Goal: Transaction & Acquisition: Purchase product/service

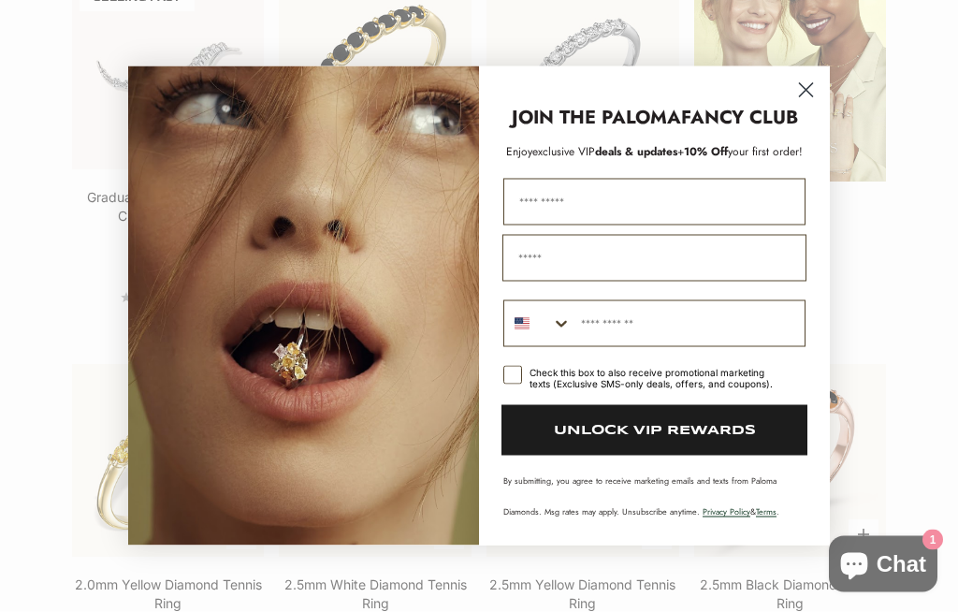
scroll to position [2133, 0]
click at [813, 106] on circle "Close dialog" at bounding box center [805, 90] width 31 height 31
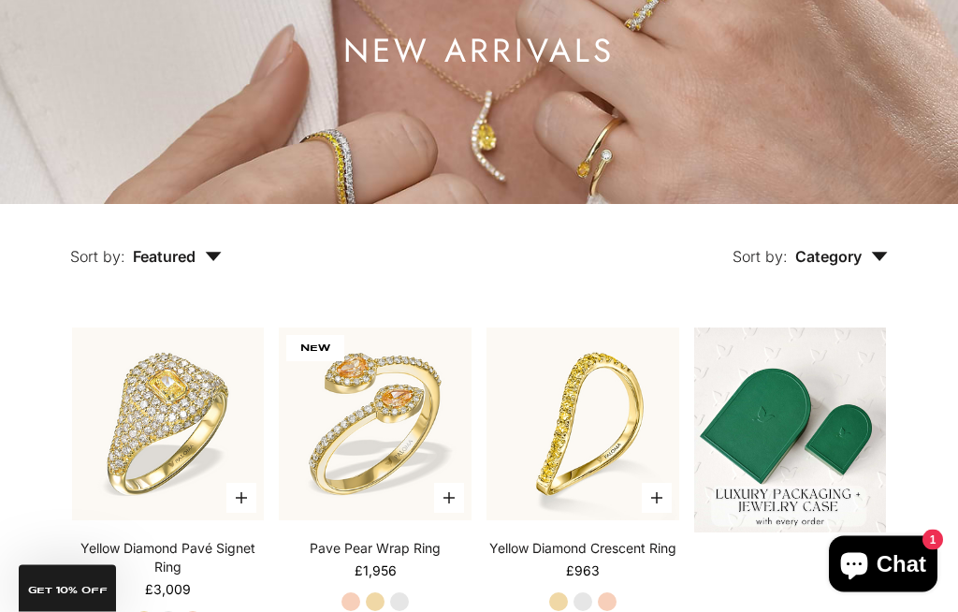
scroll to position [234, 0]
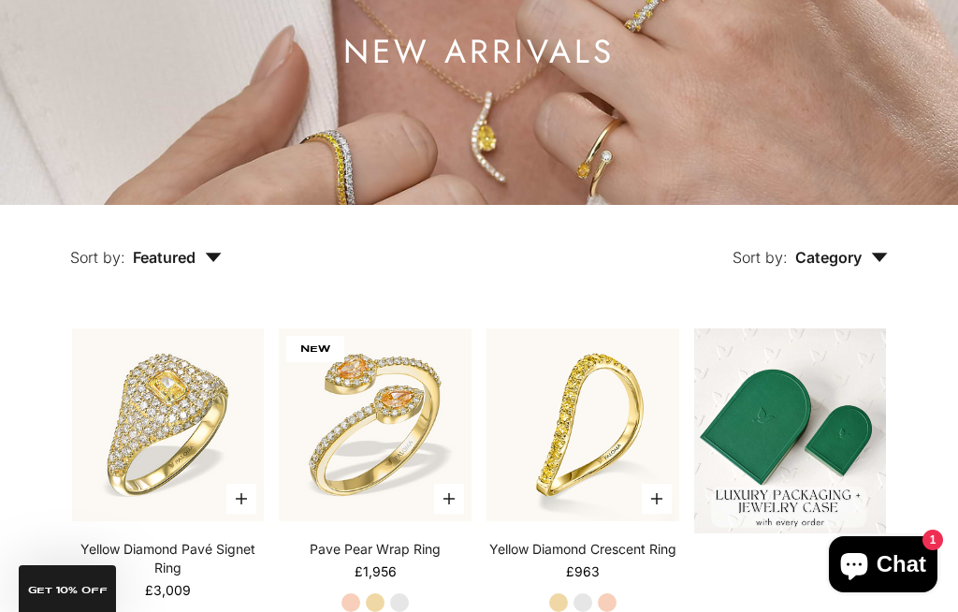
click at [844, 267] on span "Category" at bounding box center [841, 257] width 93 height 19
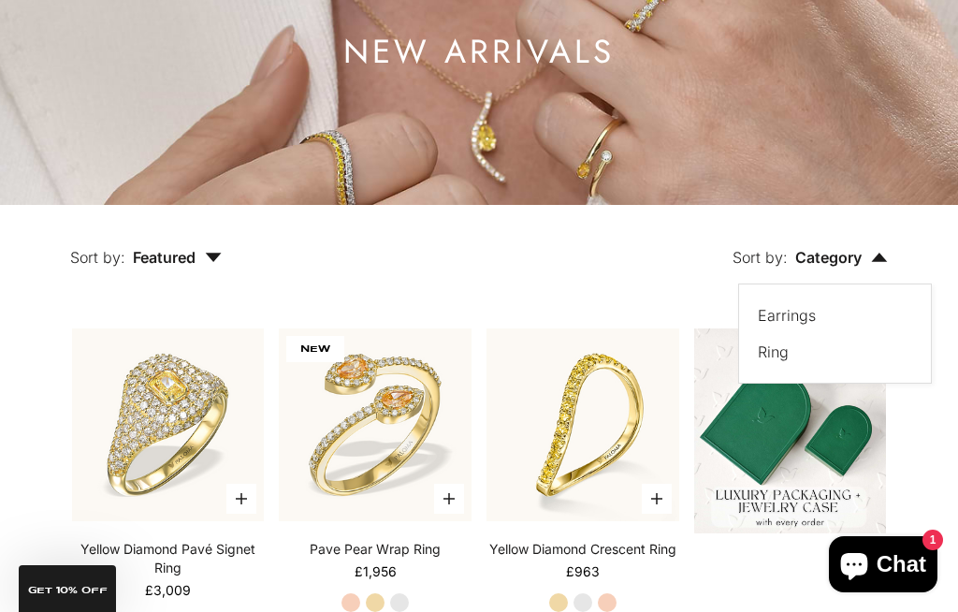
click at [760, 327] on label "Earrings" at bounding box center [787, 315] width 58 height 24
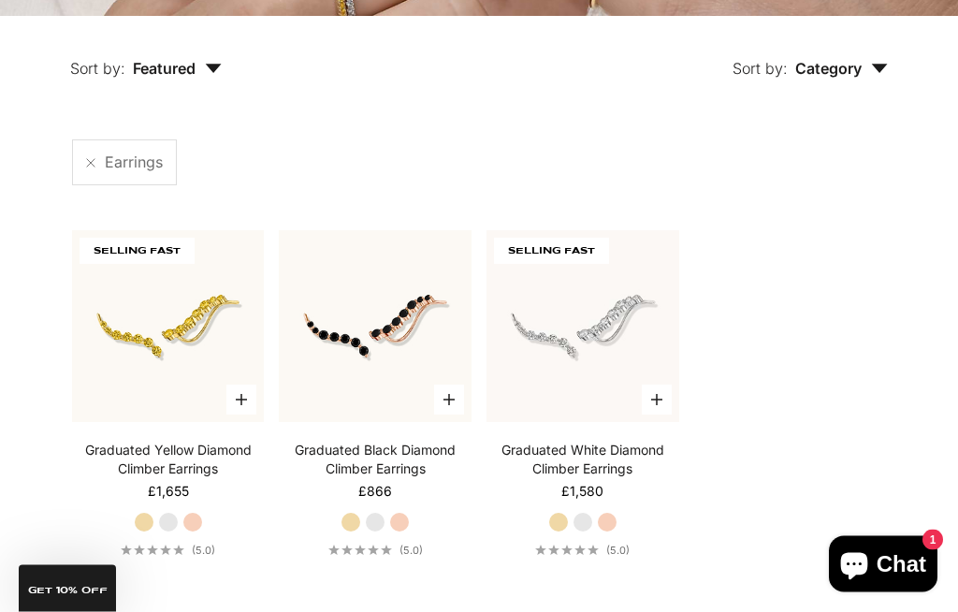
scroll to position [422, 0]
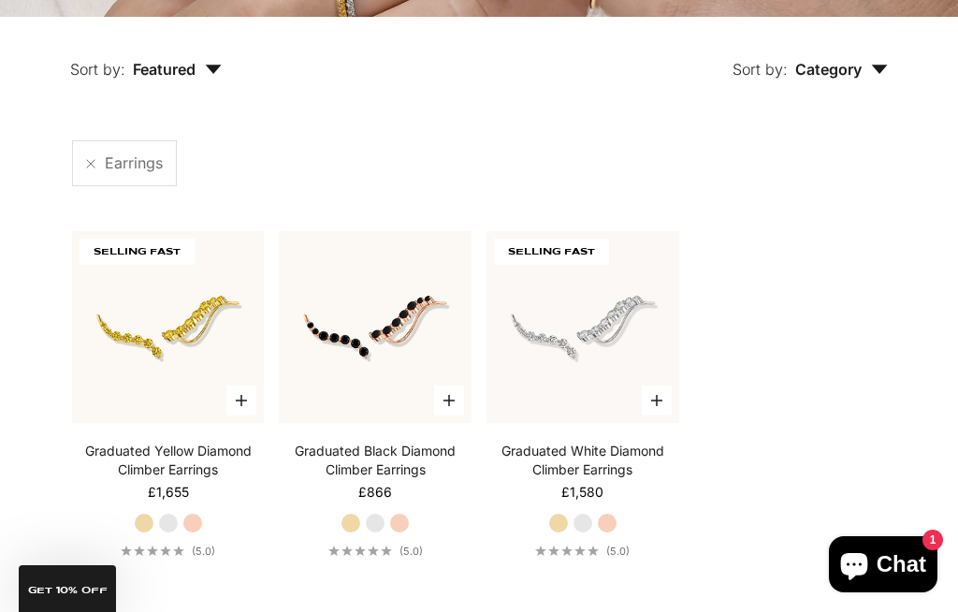
click at [196, 79] on span "Featured" at bounding box center [177, 69] width 89 height 19
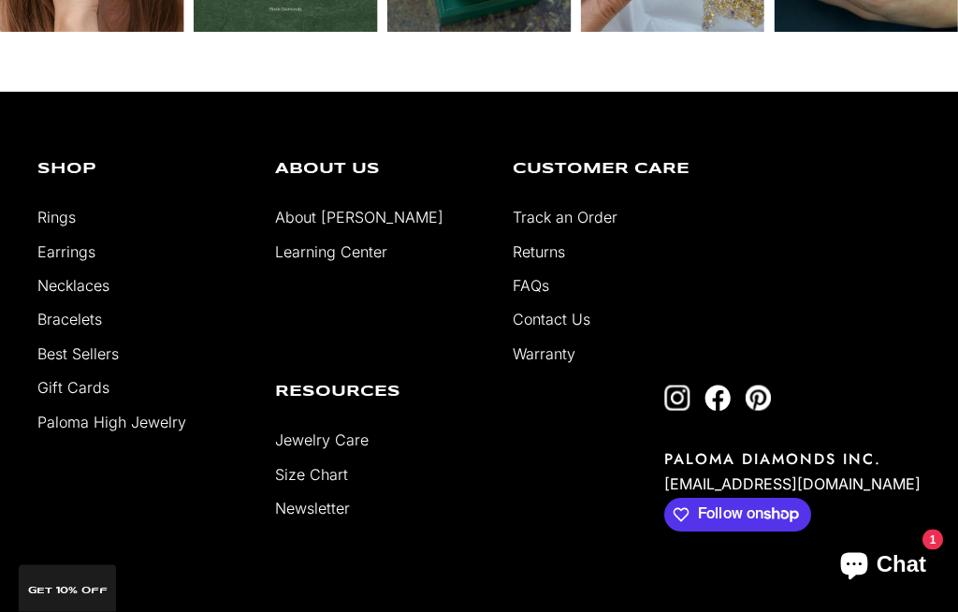
scroll to position [1326, 0]
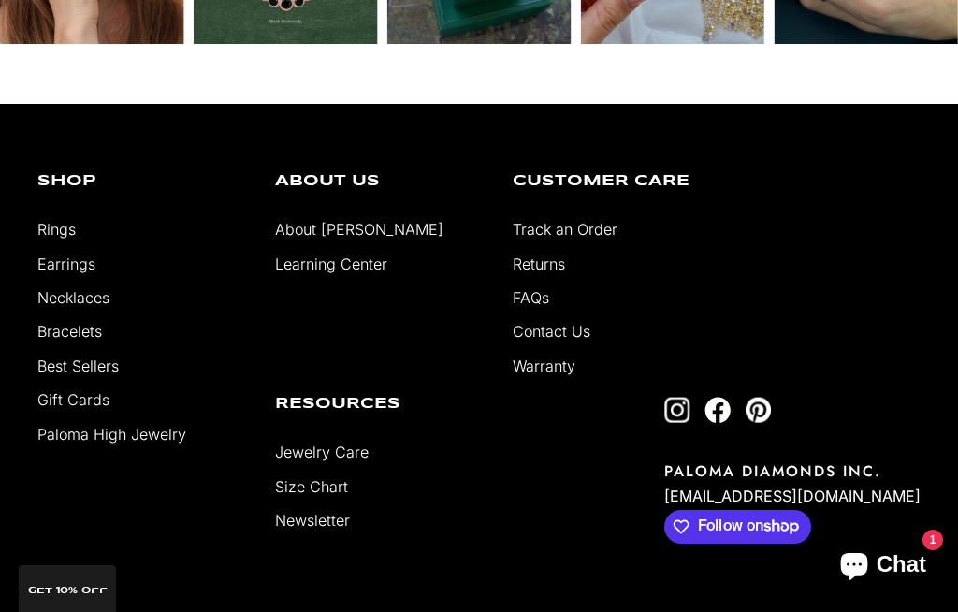
click at [48, 273] on link "Earrings" at bounding box center [66, 263] width 58 height 19
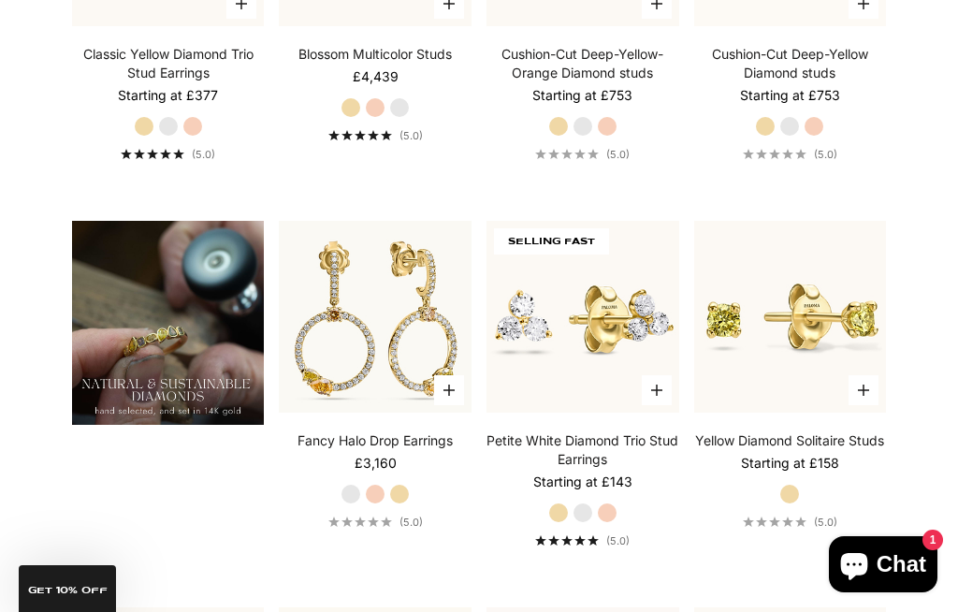
scroll to position [1116, 0]
click at [453, 396] on icon "button" at bounding box center [448, 389] width 11 height 11
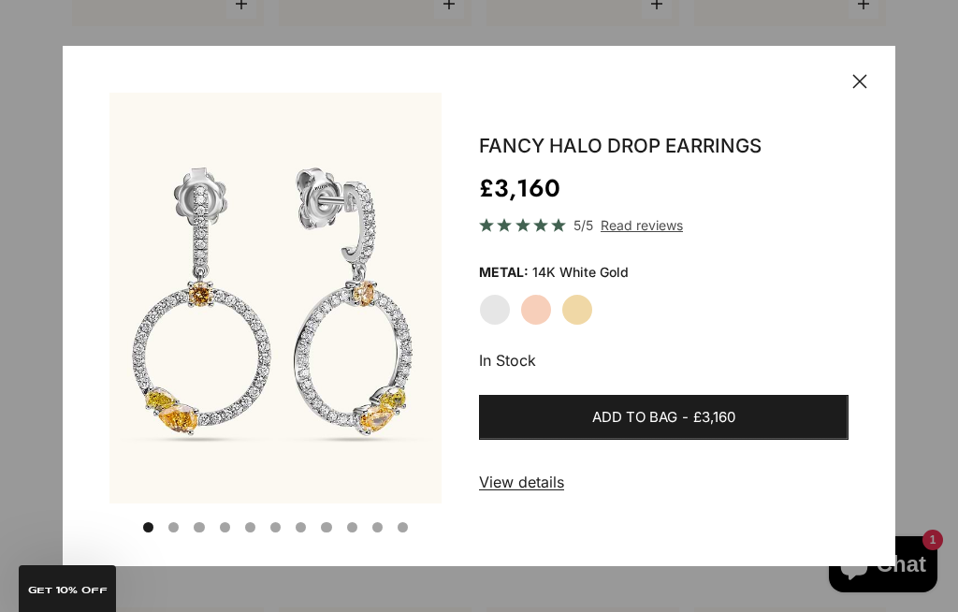
click at [538, 326] on label "Rose Gold" at bounding box center [536, 310] width 32 height 32
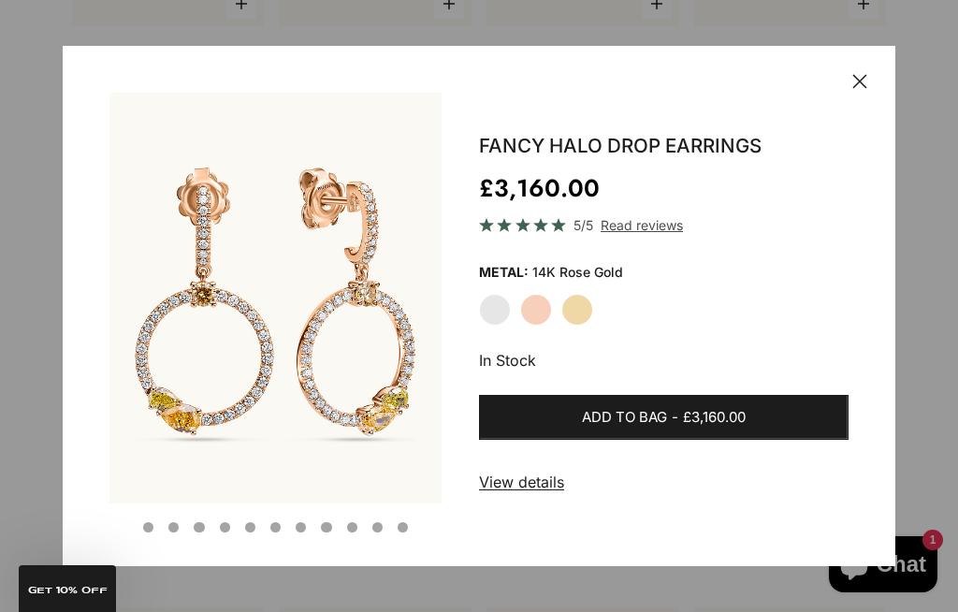
click at [583, 326] on label "Yellow Gold" at bounding box center [577, 310] width 32 height 32
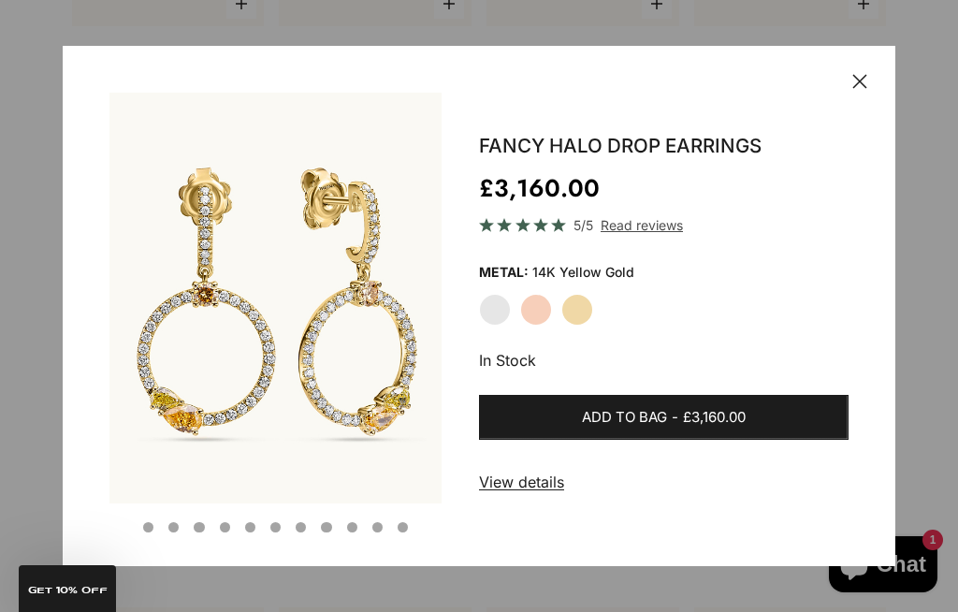
click at [495, 326] on label "White Gold" at bounding box center [495, 310] width 32 height 32
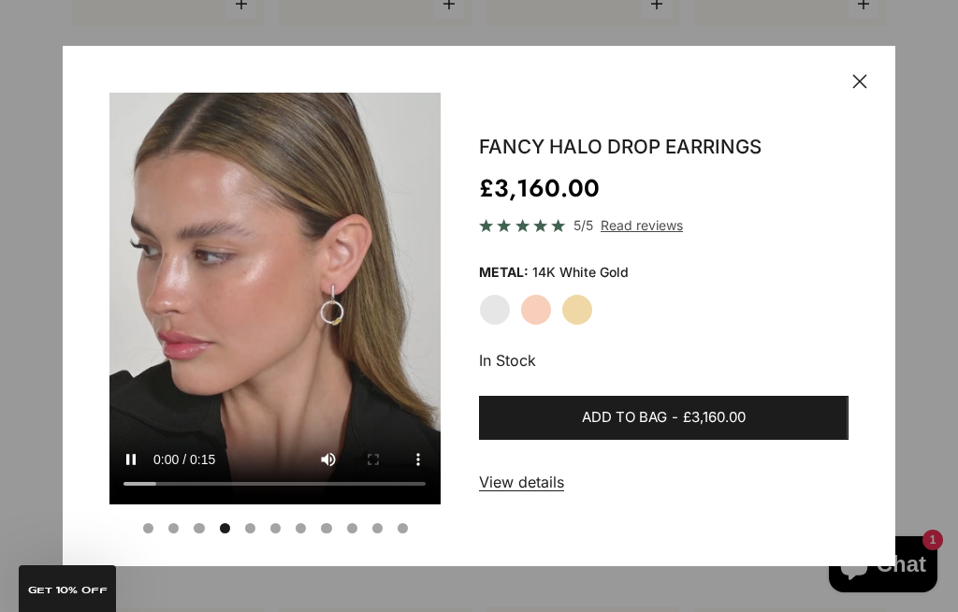
scroll to position [0, 1064]
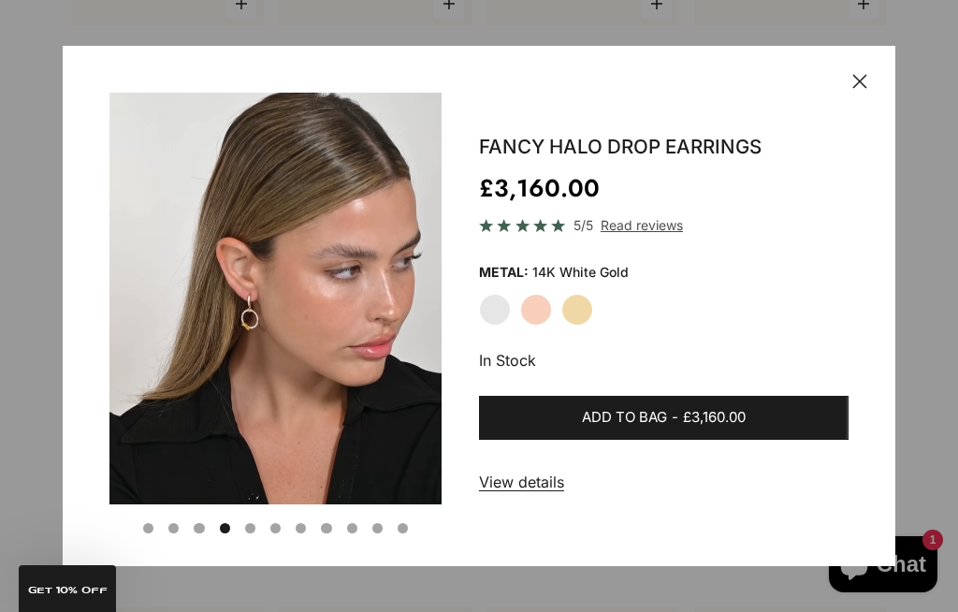
click at [857, 122] on div "Close Save Go to item 1 Go to item 2 Go to item 3 Go to item 4 Go to item 5 Go …" at bounding box center [479, 313] width 833 height 534
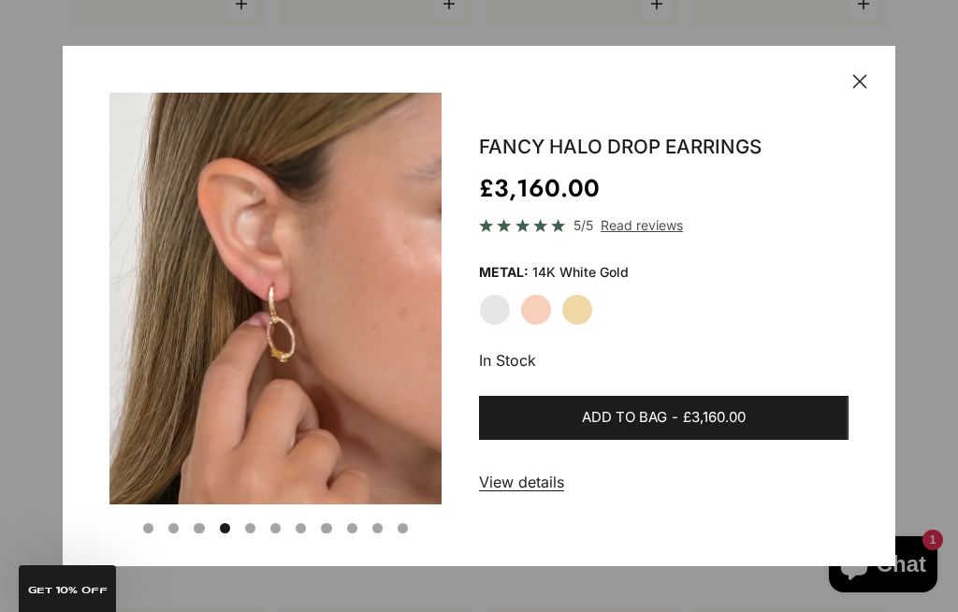
click at [861, 127] on div "Close Save Go to item 1 Go to item 2 Go to item 3 Go to item 4 Go to item 5 Go …" at bounding box center [479, 313] width 833 height 534
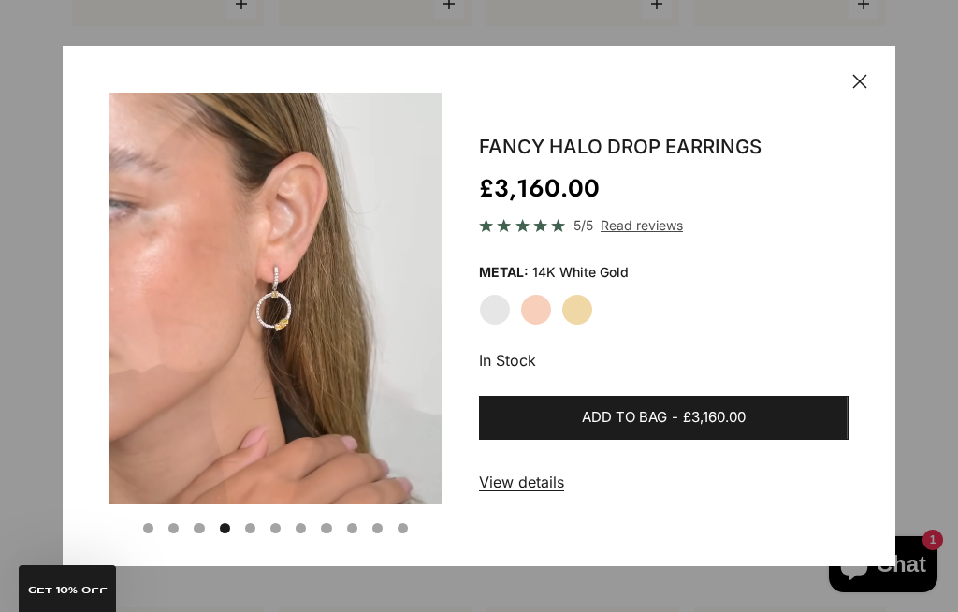
click at [852, 119] on div "Close Save Go to item 1 Go to item 2 Go to item 3 Go to item 4 Go to item 5 Go …" at bounding box center [479, 313] width 833 height 534
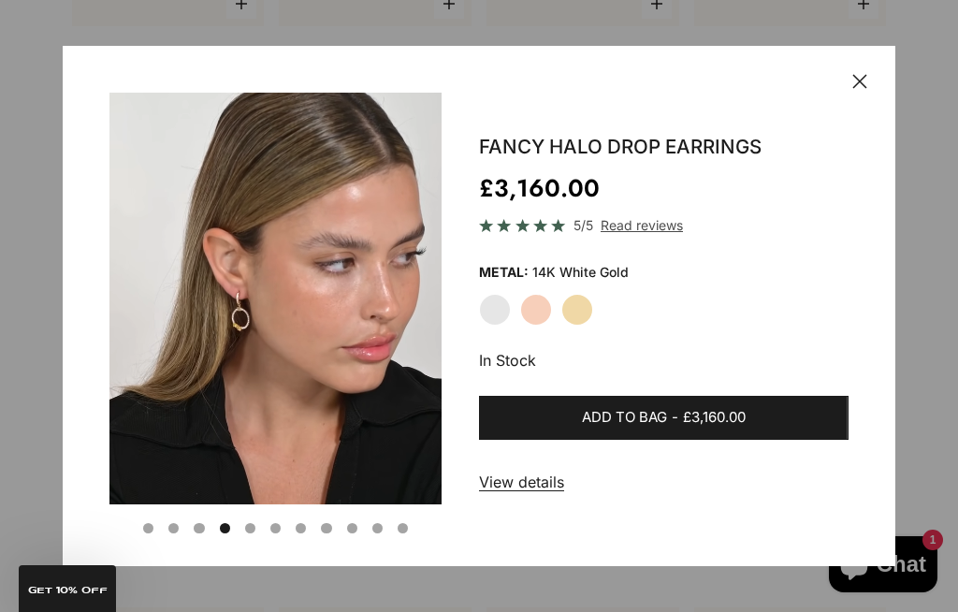
click at [852, 89] on icon "button" at bounding box center [859, 81] width 15 height 15
